Goal: Register for event/course

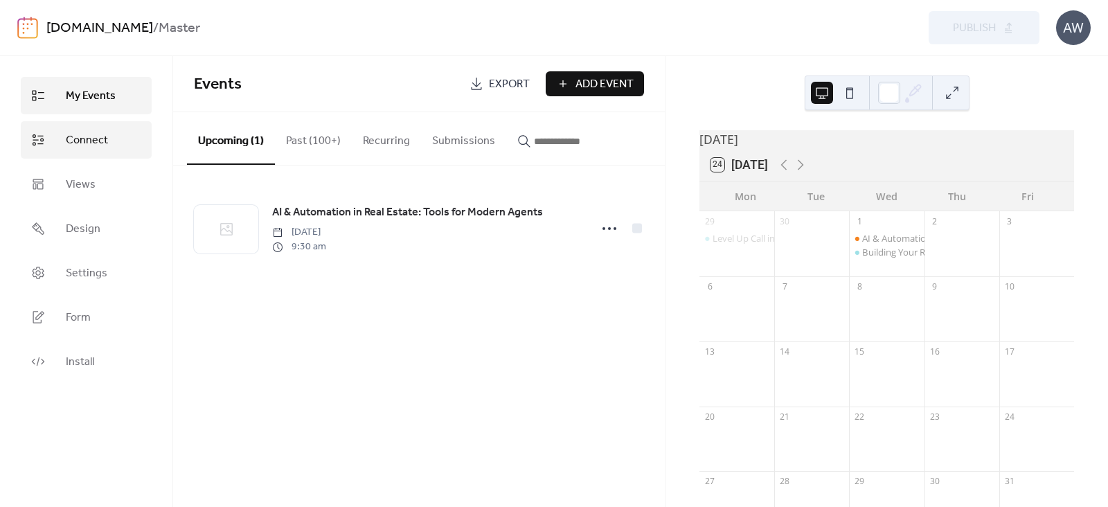
scroll to position [55, 0]
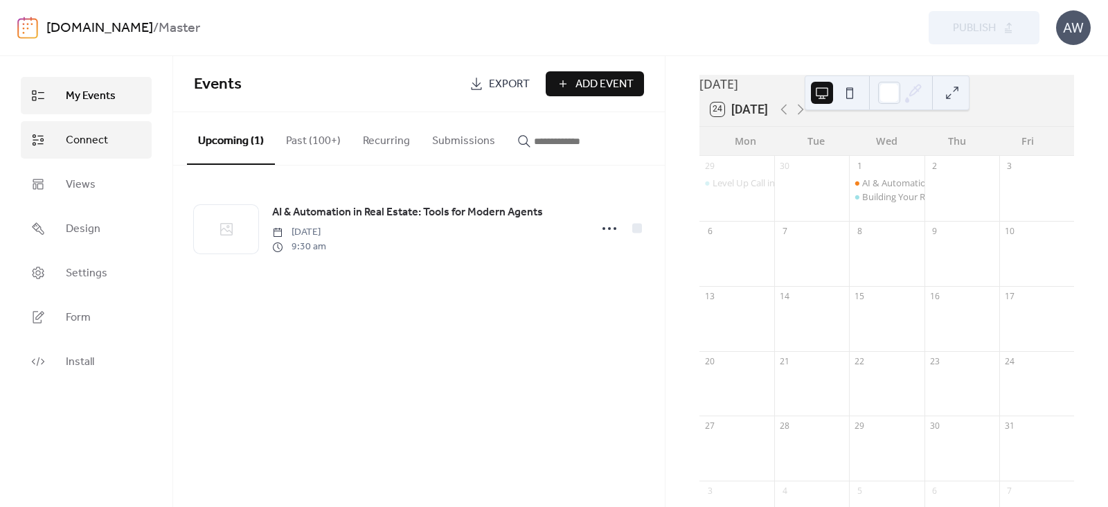
click at [97, 143] on span "Connect" at bounding box center [87, 140] width 42 height 17
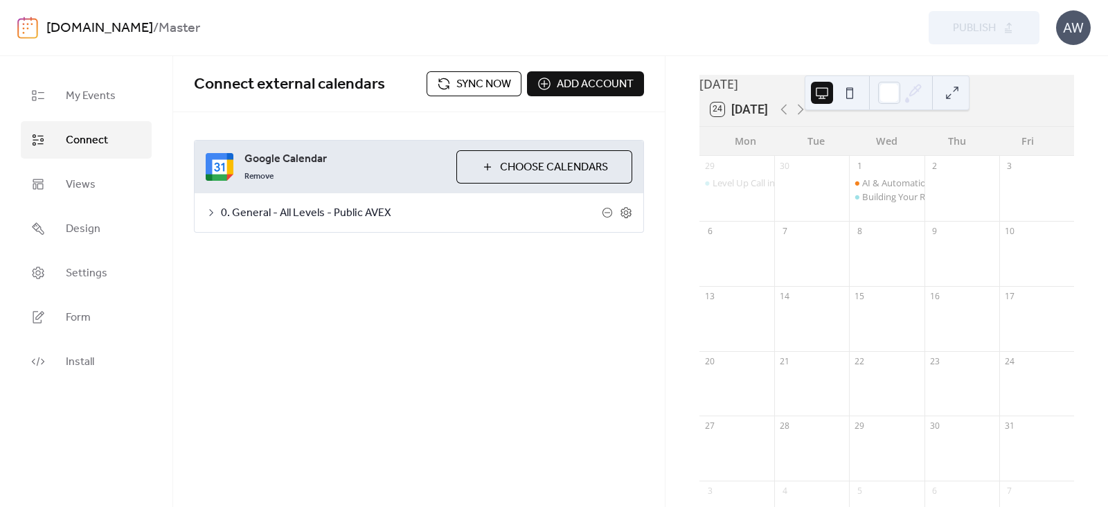
click at [479, 84] on span "Sync now" at bounding box center [484, 84] width 55 height 17
click at [96, 100] on span "My Events" at bounding box center [91, 96] width 50 height 17
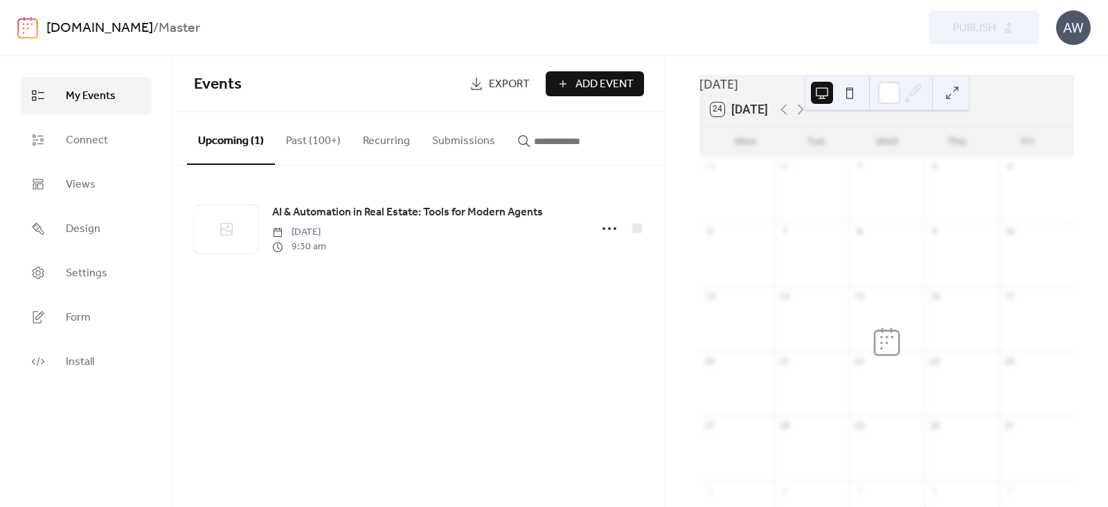
click at [153, 26] on link "[DOMAIN_NAME]" at bounding box center [99, 28] width 107 height 26
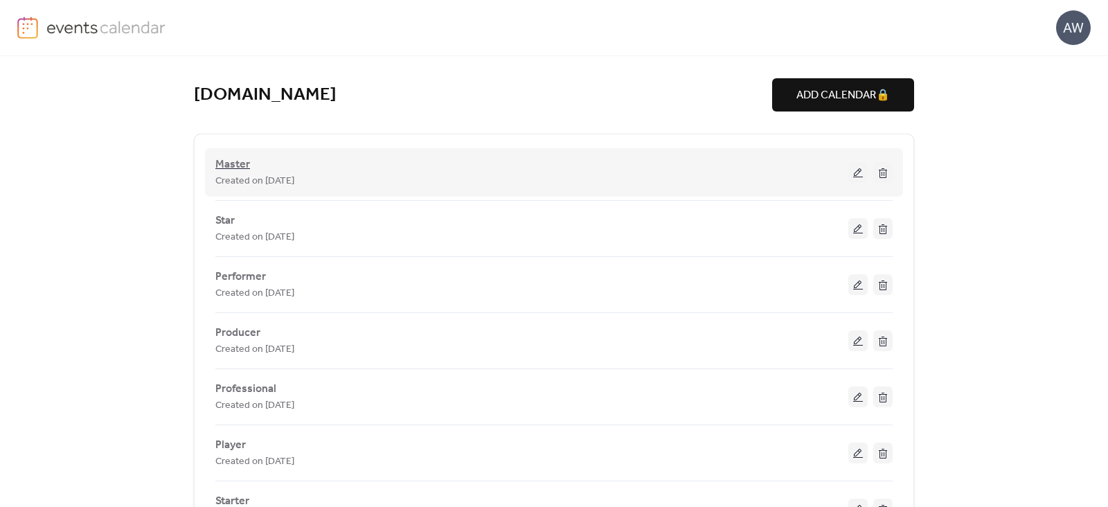
click at [229, 160] on span "Master" at bounding box center [232, 165] width 35 height 17
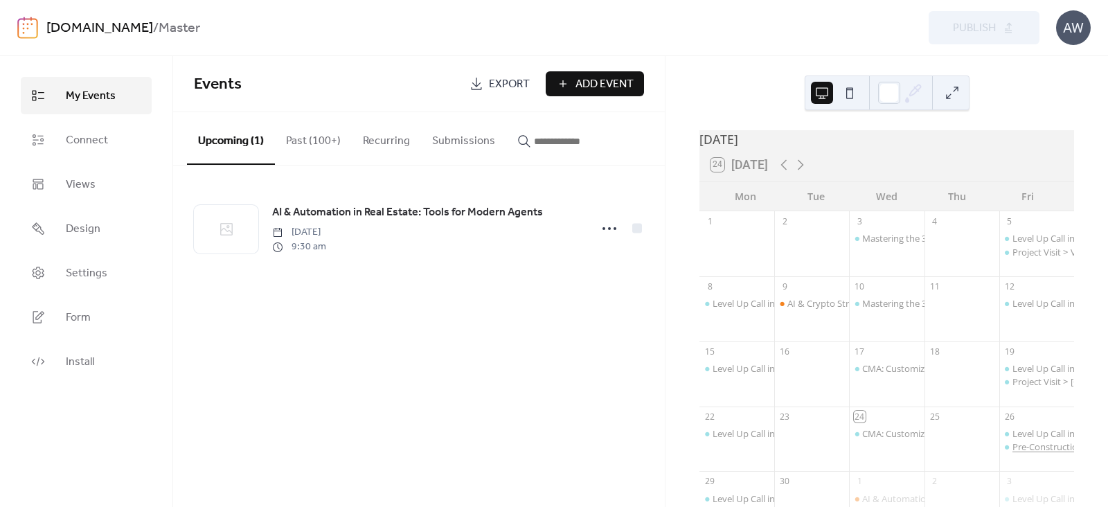
click at [1032, 453] on div "Pre-Construction Sales & Marketing in Spanish" at bounding box center [1108, 447] width 191 height 12
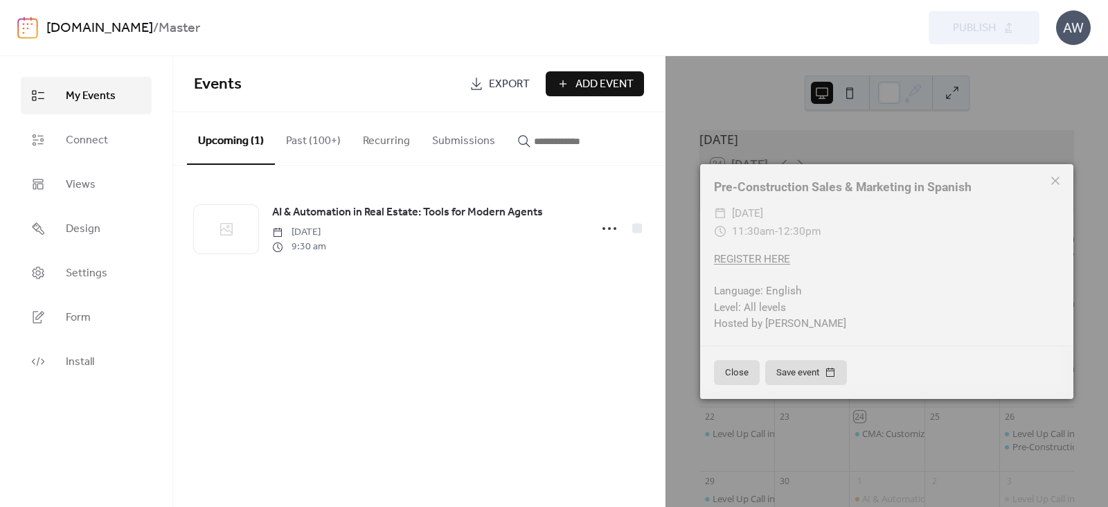
click at [766, 261] on link "REGISTER HERE" at bounding box center [752, 259] width 76 height 12
click at [469, 278] on div "AI & Automation in Real Estate: Tools for Modern Agents [DATE] 9:30 am" at bounding box center [419, 229] width 492 height 126
click at [1053, 179] on icon at bounding box center [1055, 180] width 17 height 17
